Goal: Task Accomplishment & Management: Use online tool/utility

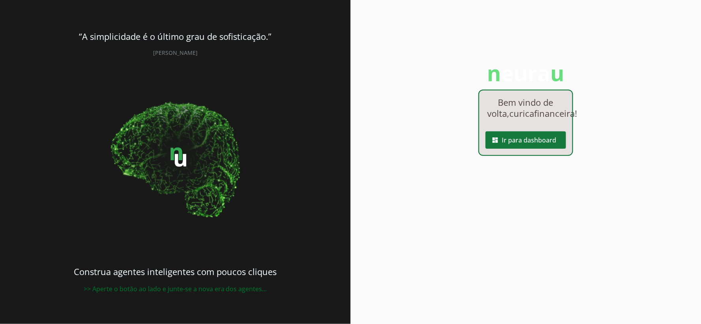
click at [522, 149] on span at bounding box center [526, 140] width 80 height 19
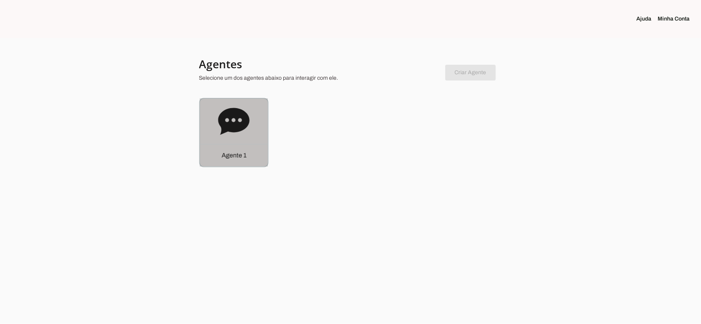
click at [239, 120] on icon at bounding box center [234, 122] width 32 height 32
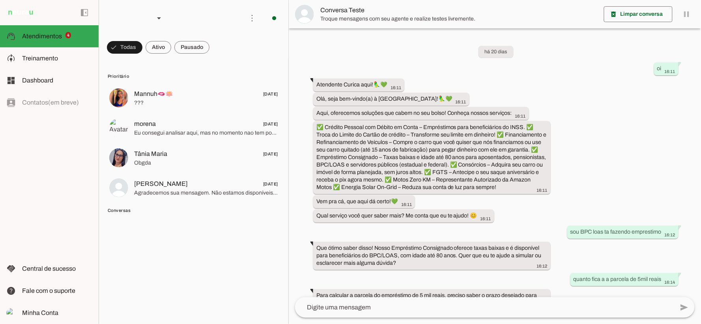
scroll to position [231, 0]
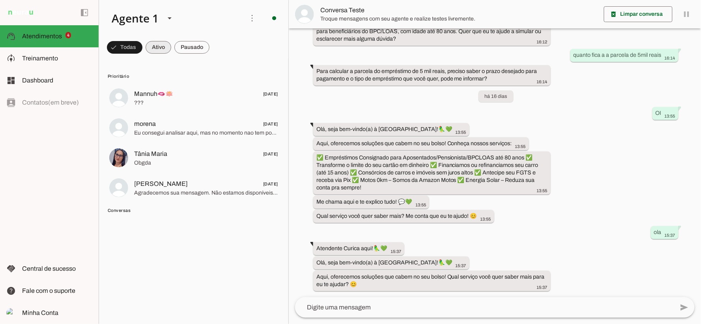
click at [142, 50] on span at bounding box center [124, 47] width 35 height 19
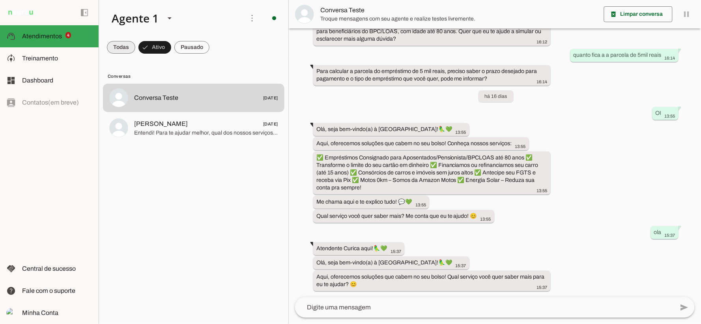
click at [129, 49] on span at bounding box center [121, 47] width 28 height 19
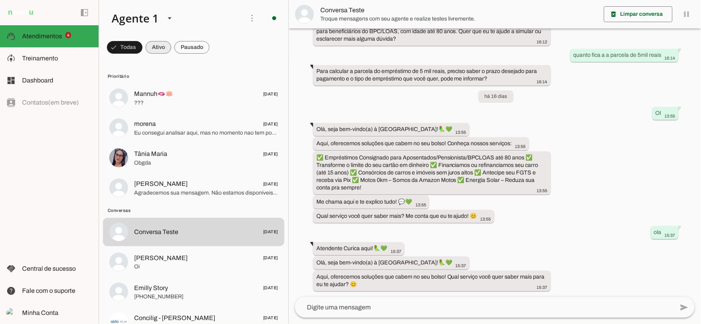
click at [142, 44] on span at bounding box center [124, 47] width 35 height 19
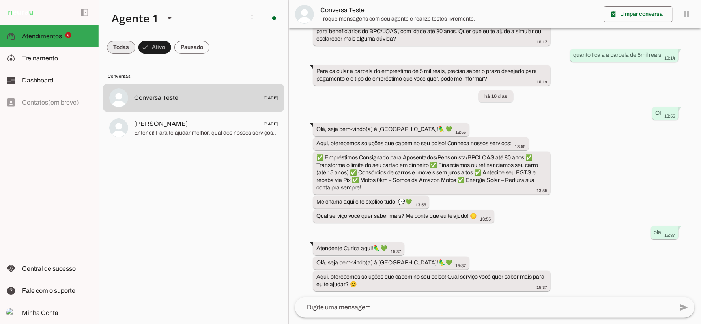
click at [131, 43] on span at bounding box center [121, 47] width 28 height 19
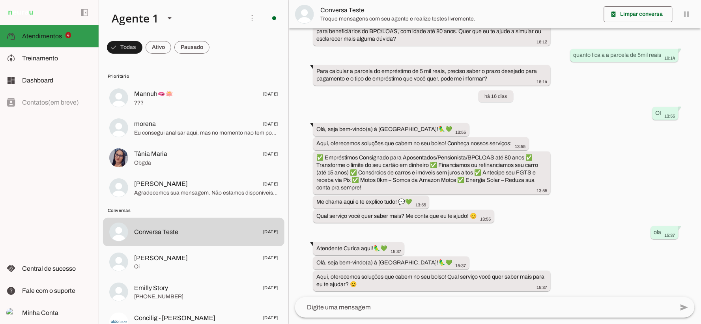
click at [79, 39] on slot at bounding box center [57, 36] width 70 height 9
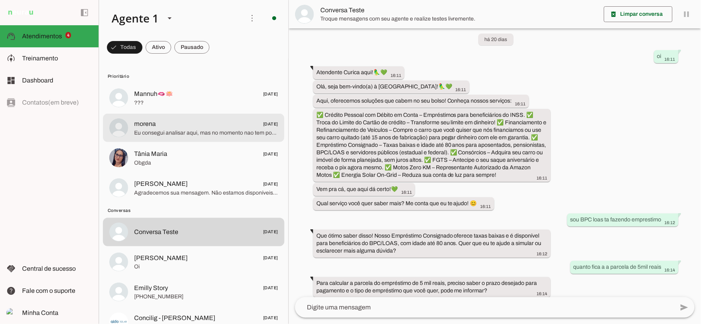
scroll to position [20, 0]
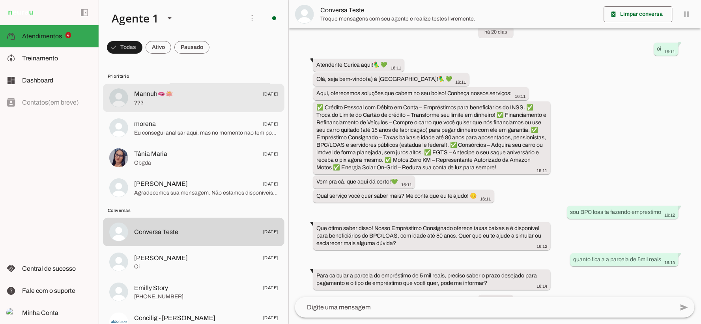
click at [147, 96] on span "Mannuh🫦🪷" at bounding box center [153, 93] width 39 height 9
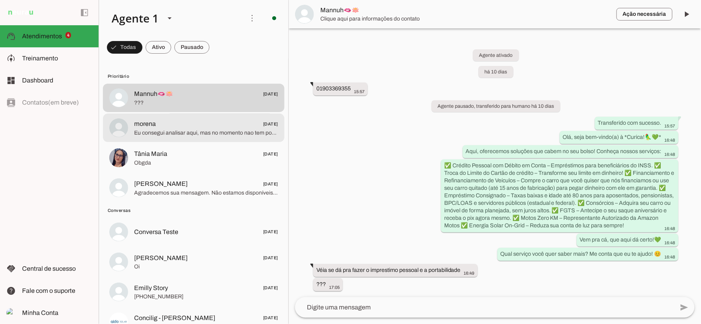
click at [188, 133] on span "Eu consegui analisar aqui, mas no momento nao tem possibilidade de contratação" at bounding box center [206, 133] width 144 height 8
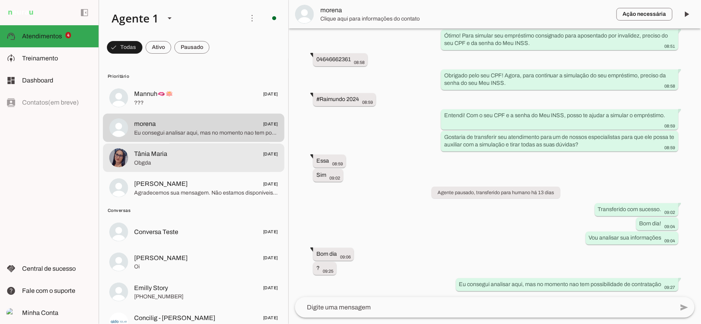
click at [195, 157] on span "Tânia Maria [DATE]" at bounding box center [206, 154] width 144 height 10
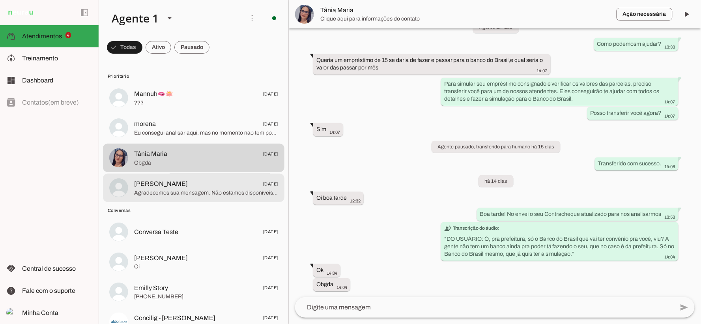
click at [203, 192] on span "Agradecemos sua mensagem. Não estamos disponíveis no momento, mas entraremos em…" at bounding box center [206, 193] width 144 height 8
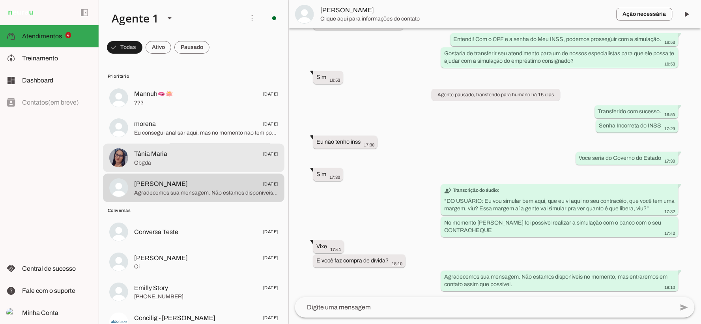
click at [195, 155] on span "Tânia Maria [DATE]" at bounding box center [206, 154] width 144 height 10
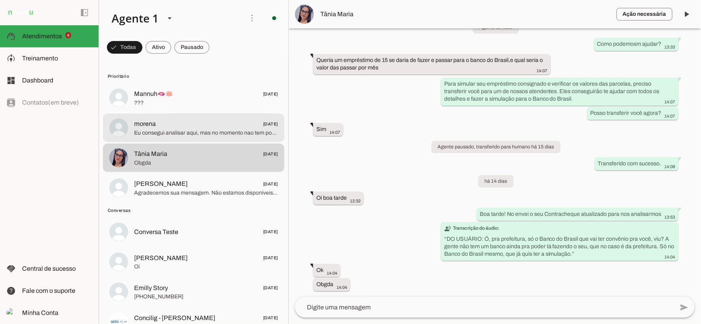
click at [174, 124] on span "morena [DATE]" at bounding box center [206, 124] width 144 height 10
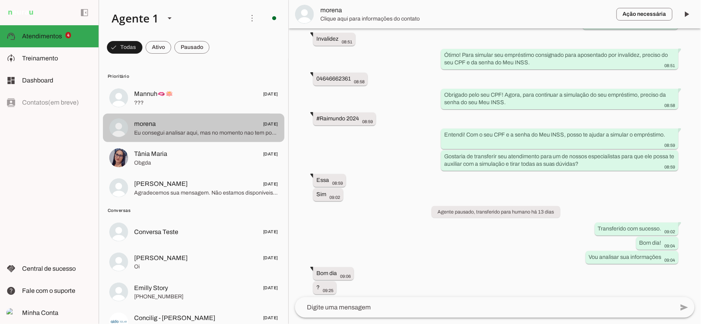
scroll to position [292, 0]
